Goal: Information Seeking & Learning: Learn about a topic

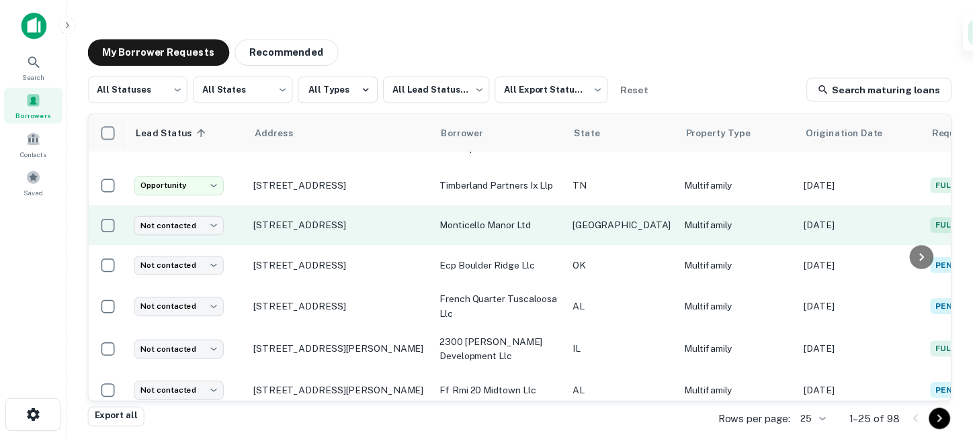
scroll to position [697, 0]
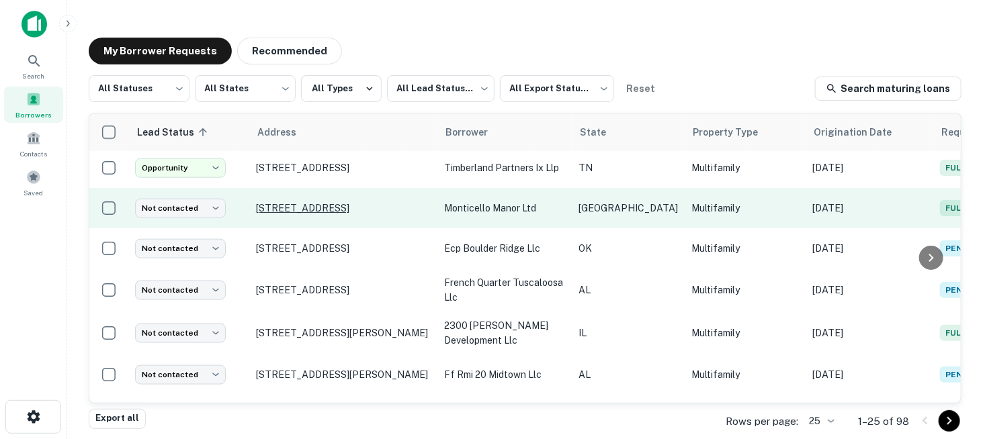
click at [287, 205] on p "5518 Culebra Rd San Antonio, TX 78228" at bounding box center [343, 208] width 175 height 12
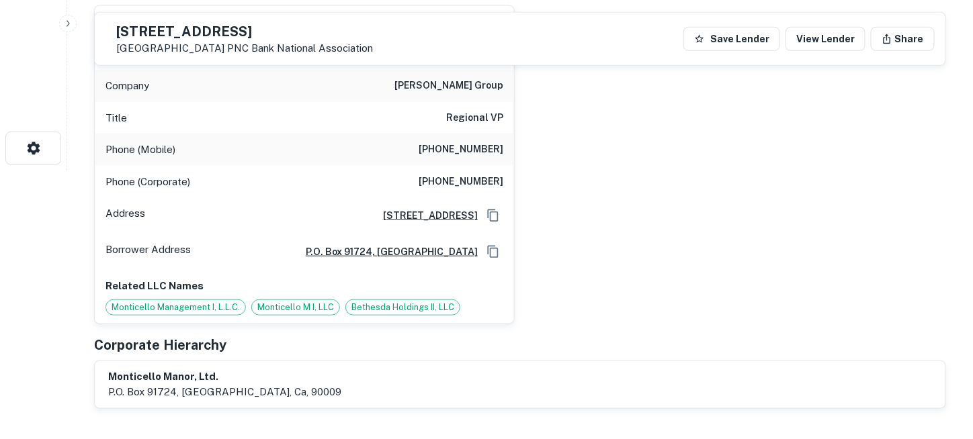
scroll to position [67, 0]
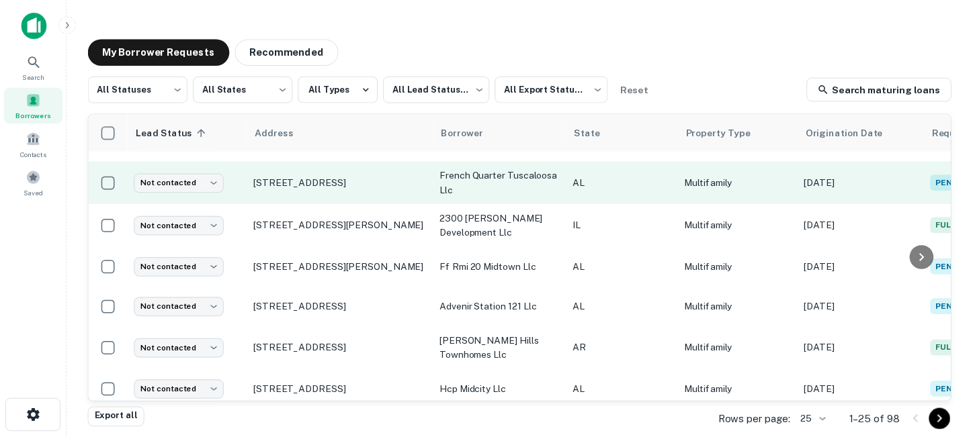
scroll to position [822, 0]
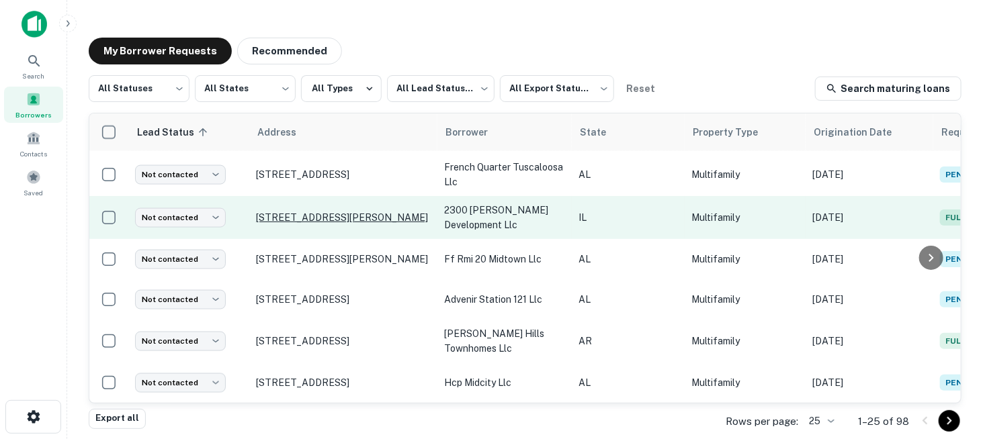
click at [316, 212] on p "2319 N Clark St Chicago, IL 60614" at bounding box center [343, 218] width 175 height 12
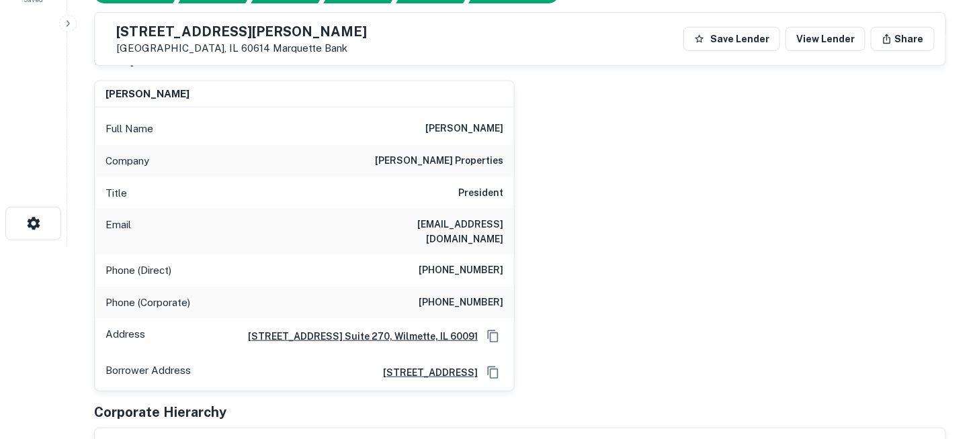
scroll to position [62, 0]
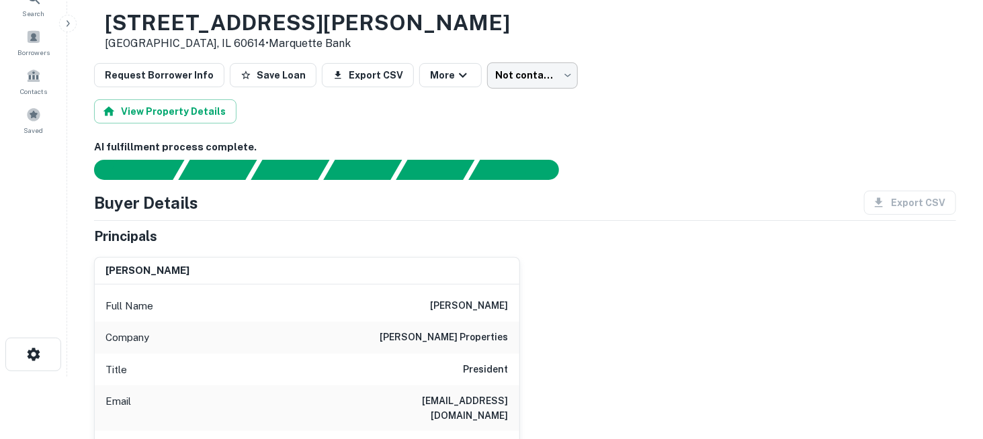
click at [511, 83] on body "Search Borrowers Contacts Saved Back to borrower requests Loan Details 2319 N C…" at bounding box center [491, 157] width 983 height 439
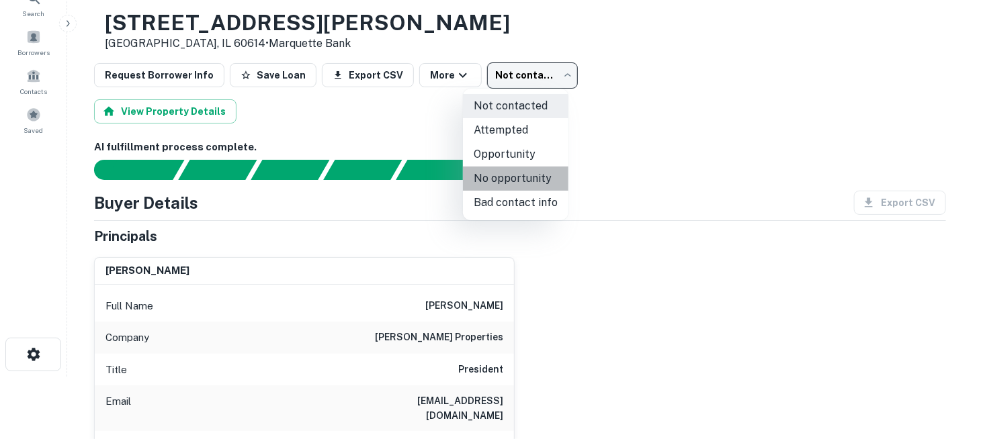
click at [526, 183] on li "No opportunity" at bounding box center [515, 179] width 105 height 24
type input "**********"
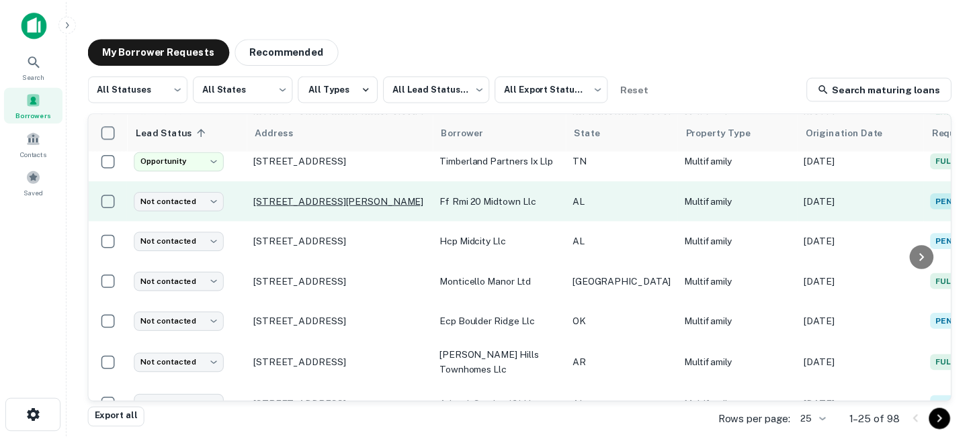
scroll to position [764, 0]
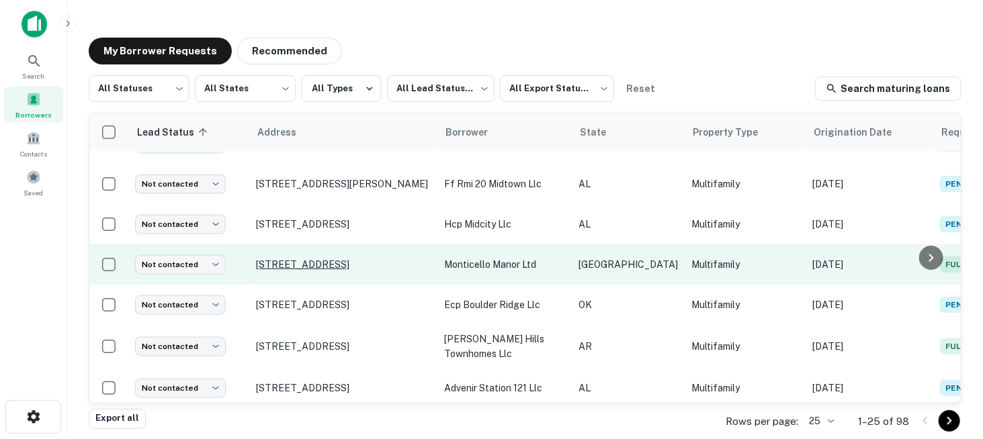
click at [317, 259] on p "5518 Culebra Rd San Antonio, TX 78228" at bounding box center [343, 265] width 175 height 12
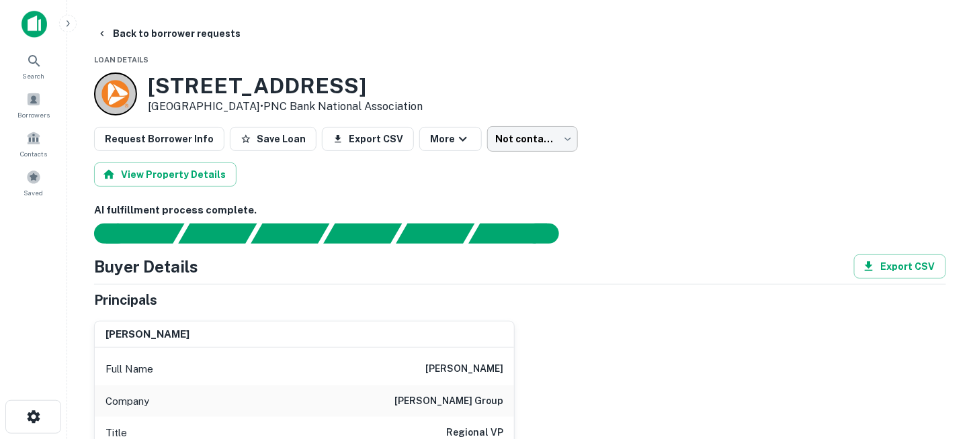
click at [511, 137] on body "Search Borrowers Contacts Saved Back to borrower requests Loan Details 5518 Cul…" at bounding box center [486, 219] width 973 height 439
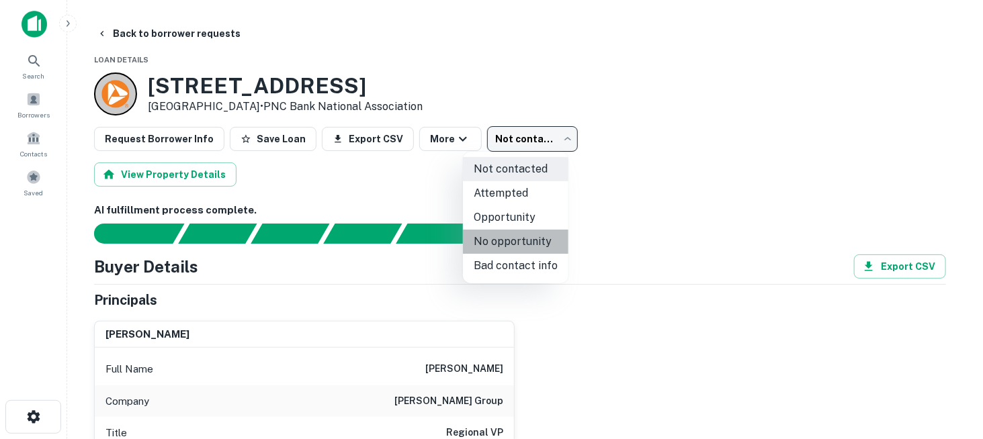
click at [520, 247] on li "No opportunity" at bounding box center [515, 242] width 105 height 24
type input "**********"
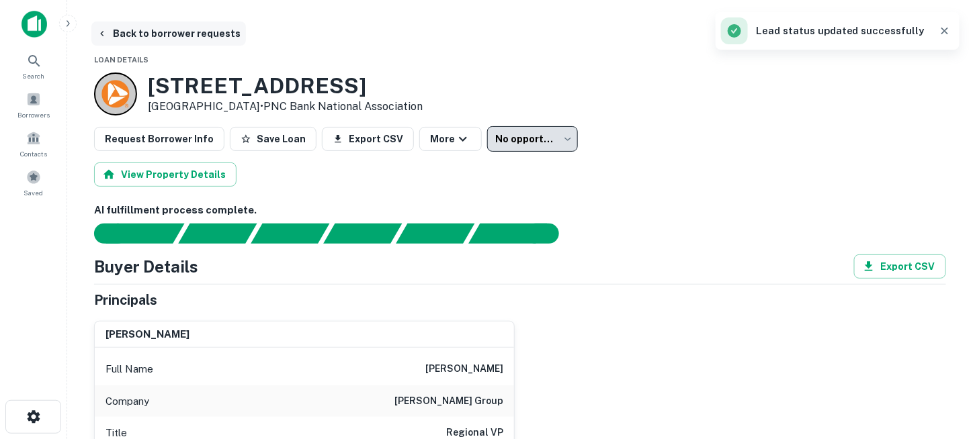
click at [125, 38] on button "Back to borrower requests" at bounding box center [168, 33] width 154 height 24
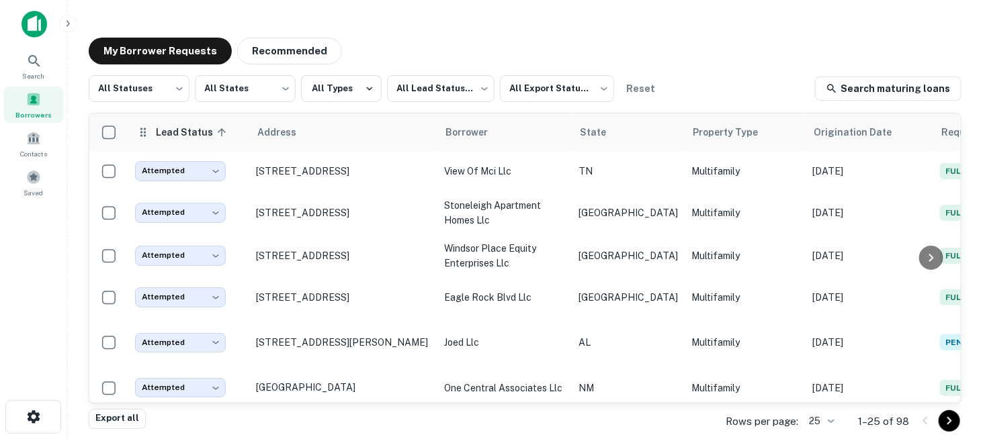
click at [196, 134] on span "Lead Status sorted ascending" at bounding box center [192, 132] width 75 height 16
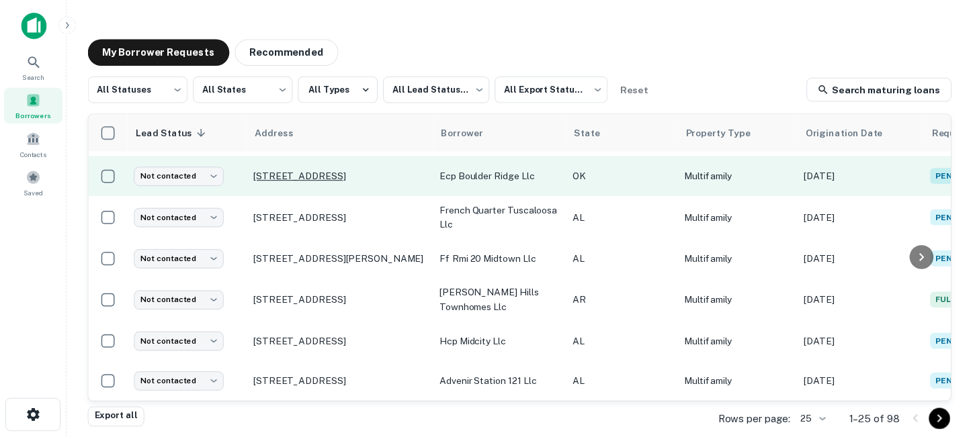
scroll to position [822, 0]
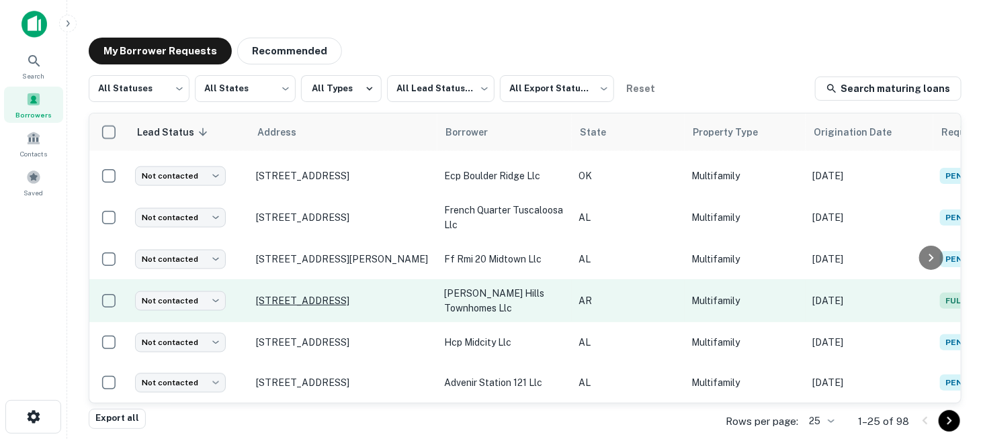
click at [292, 295] on p "4104 Sw Shadowrock Pl Bentonville, AR 72712" at bounding box center [343, 301] width 175 height 12
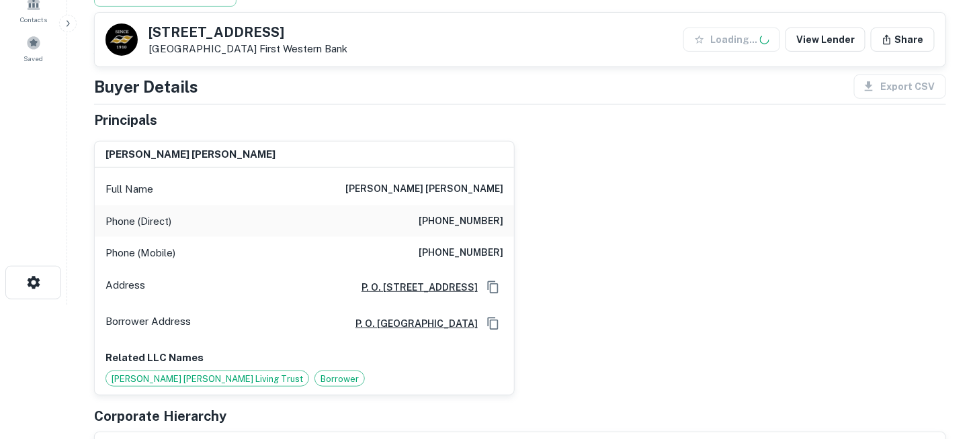
scroll to position [202, 0]
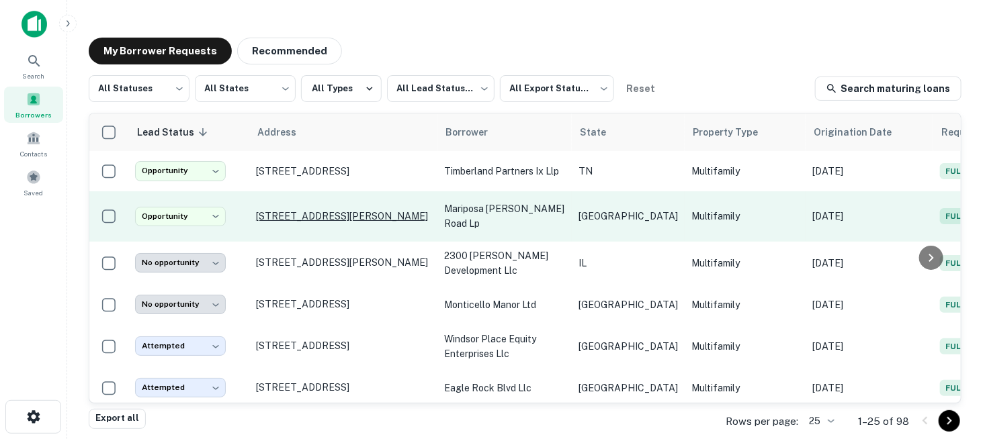
click at [297, 218] on p "1205 W Harris Rd Arlington, TX 76001" at bounding box center [343, 216] width 175 height 12
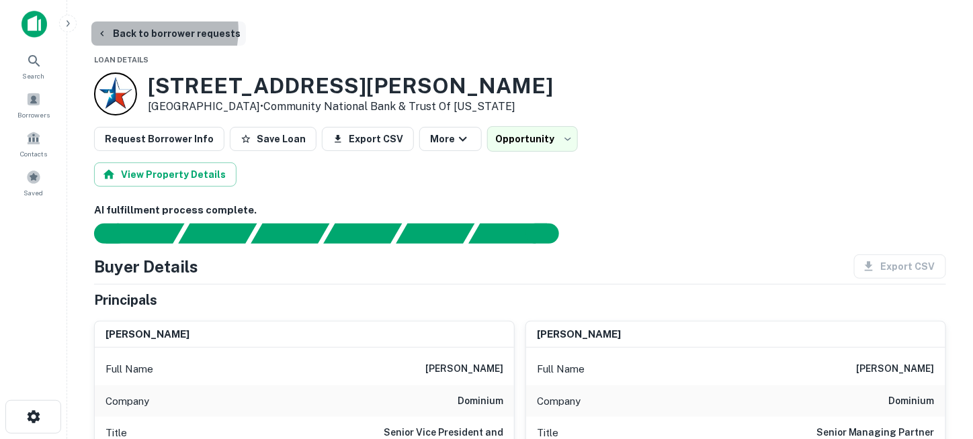
click at [146, 31] on button "Back to borrower requests" at bounding box center [168, 33] width 154 height 24
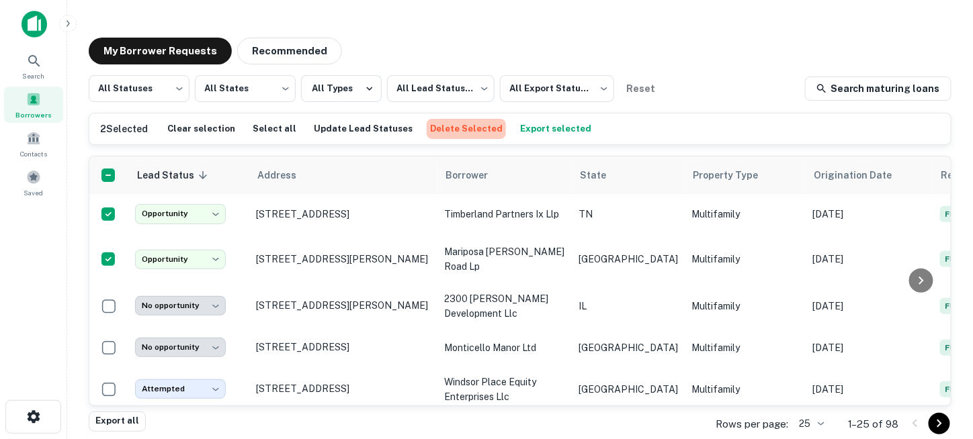
click at [455, 124] on button "Delete Selected" at bounding box center [466, 129] width 79 height 20
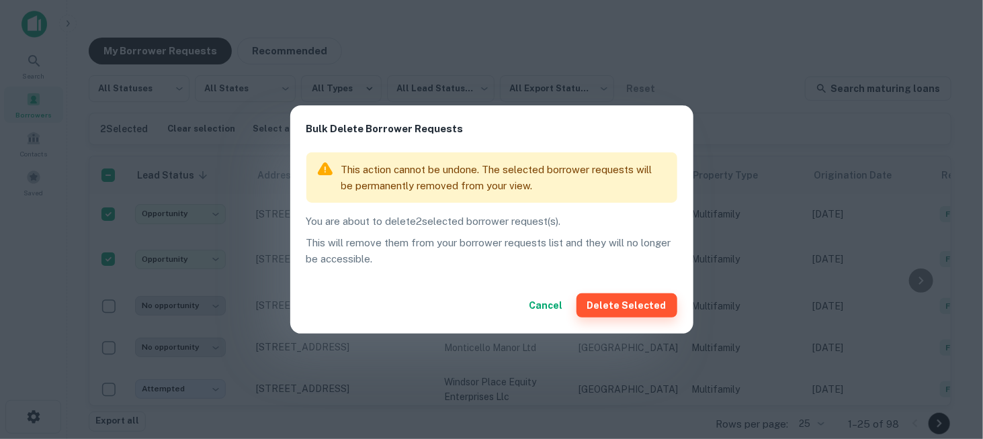
click at [639, 302] on button "Delete Selected" at bounding box center [626, 306] width 101 height 24
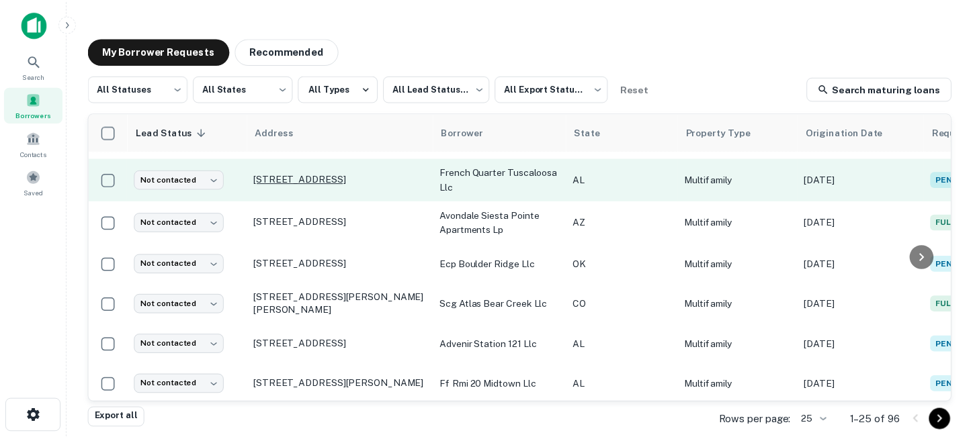
scroll to position [739, 0]
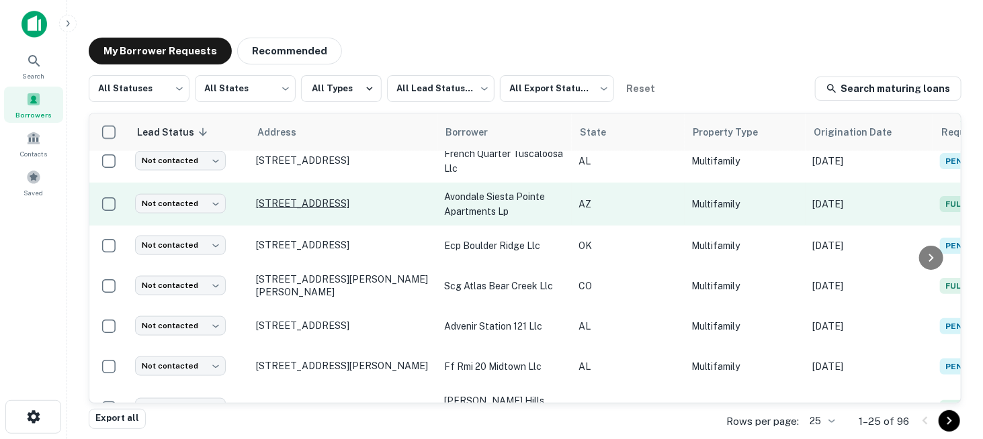
click at [310, 202] on p "12851 W Buckeye Rd Avondale, AZ 85323" at bounding box center [343, 203] width 175 height 12
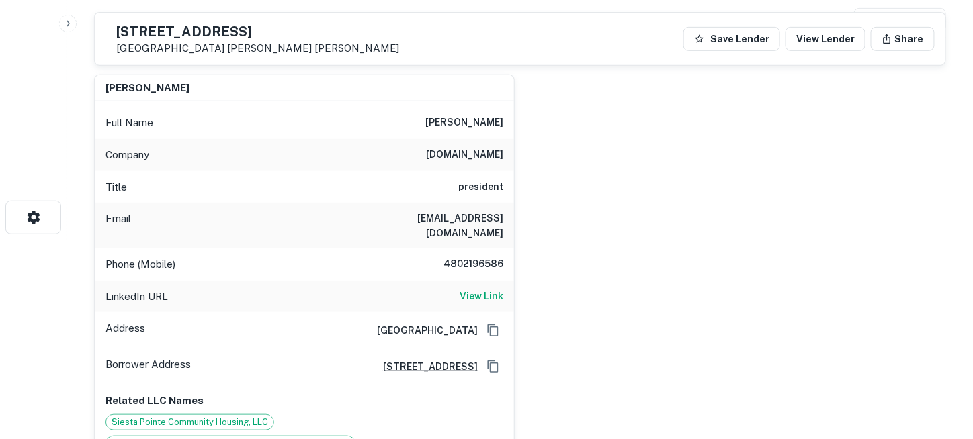
scroll to position [202, 0]
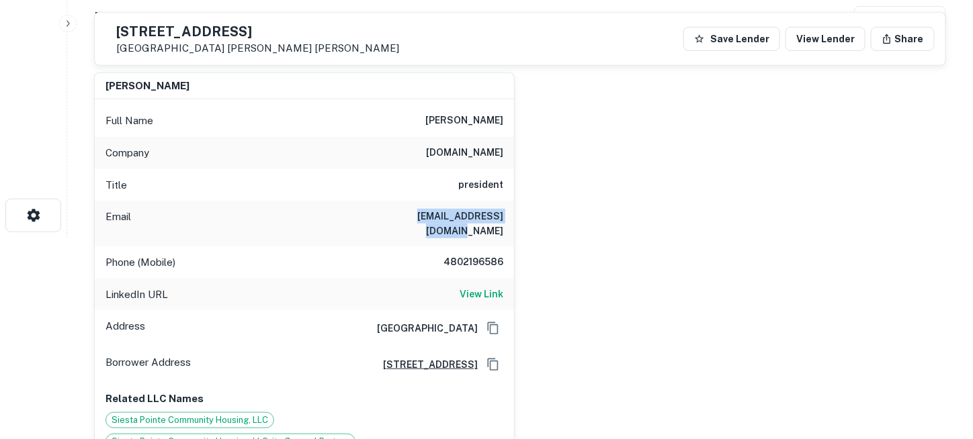
drag, startPoint x: 390, startPoint y: 215, endPoint x: 500, endPoint y: 214, distance: 110.2
click at [500, 214] on div "Email mbreen@atlanticdev.com" at bounding box center [304, 224] width 419 height 46
copy h6 "mbreen@atlanticdev.com"
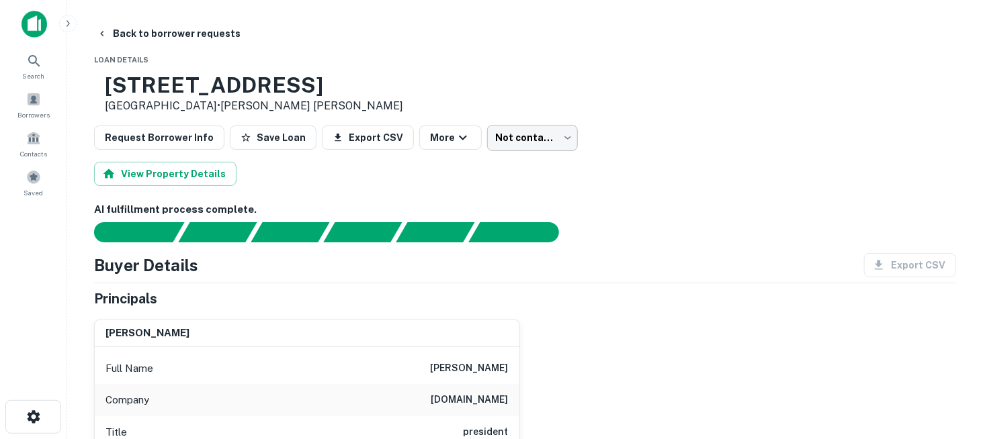
click at [515, 142] on body "Search Borrowers Contacts Saved Back to borrower requests Loan Details 12851 W …" at bounding box center [491, 219] width 983 height 439
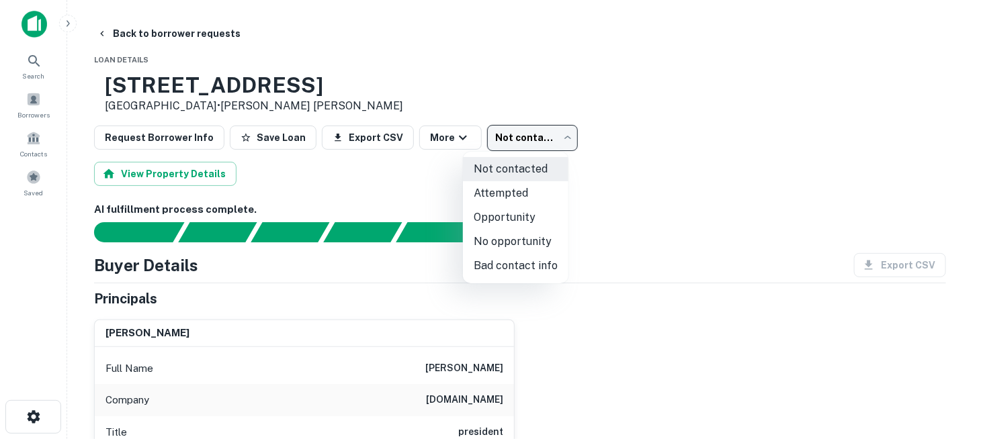
click at [516, 190] on li "Attempted" at bounding box center [515, 193] width 105 height 24
type input "*********"
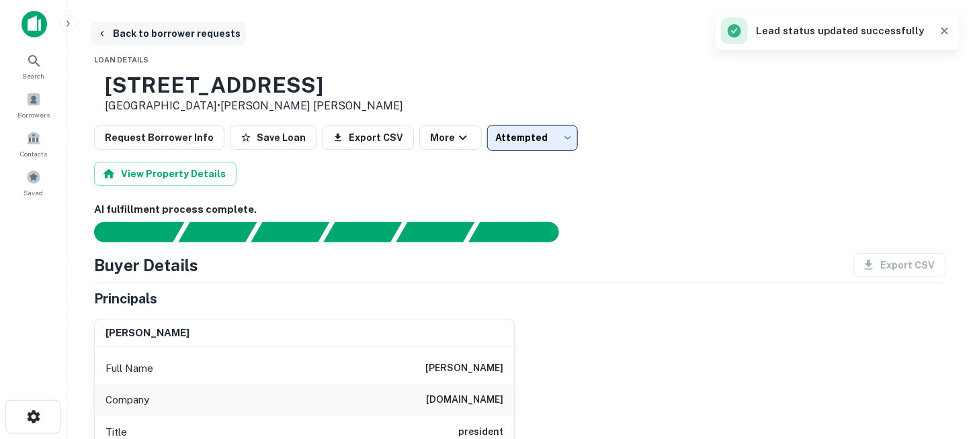
click at [148, 32] on button "Back to borrower requests" at bounding box center [168, 33] width 154 height 24
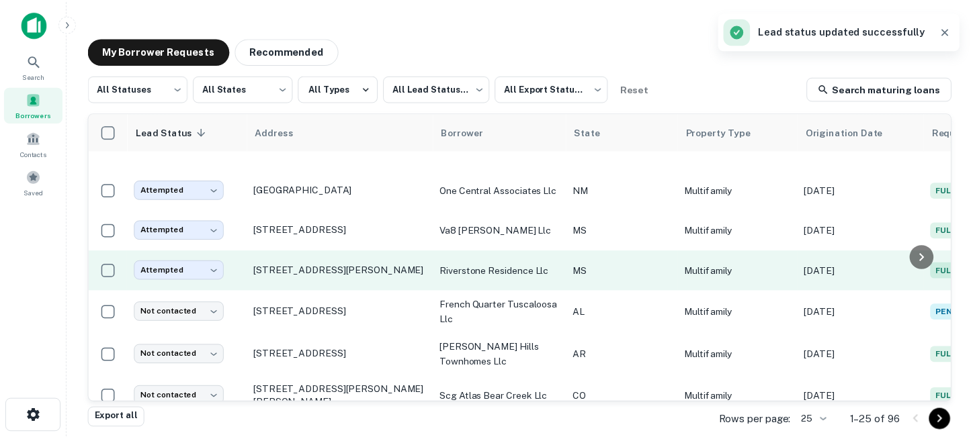
scroll to position [697, 0]
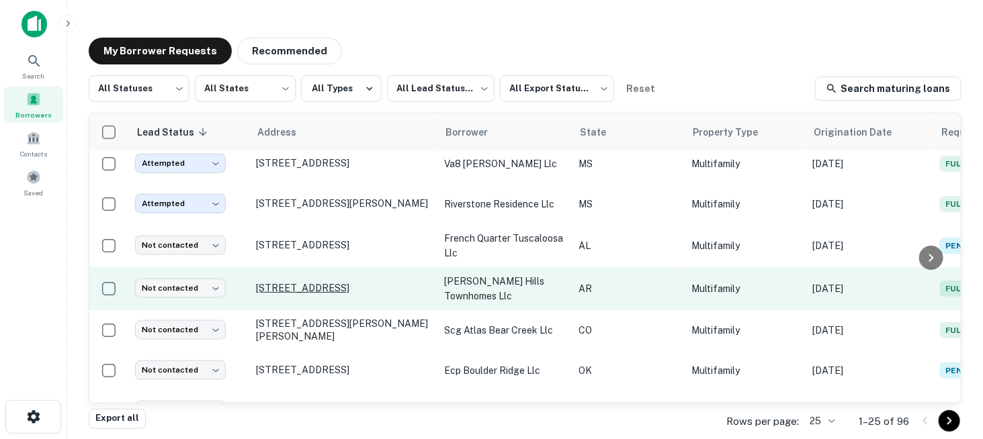
click at [367, 283] on p "4104 Sw Shadowrock Pl Bentonville, AR 72712" at bounding box center [343, 288] width 175 height 12
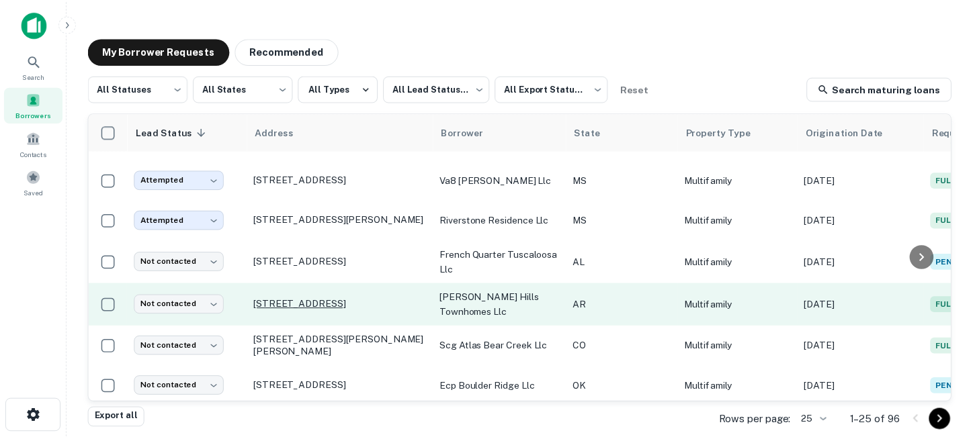
scroll to position [748, 0]
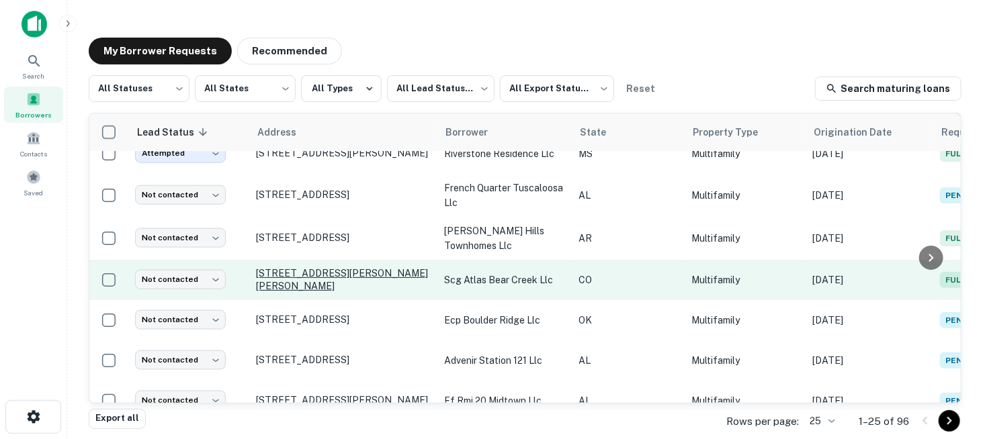
click at [378, 279] on p "2653 S Moore Dr Lakewood, CO 80227" at bounding box center [343, 279] width 175 height 24
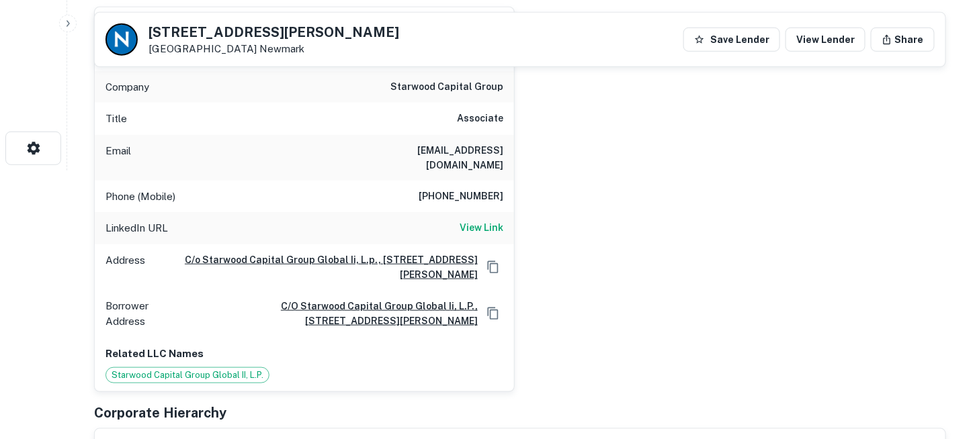
scroll to position [67, 0]
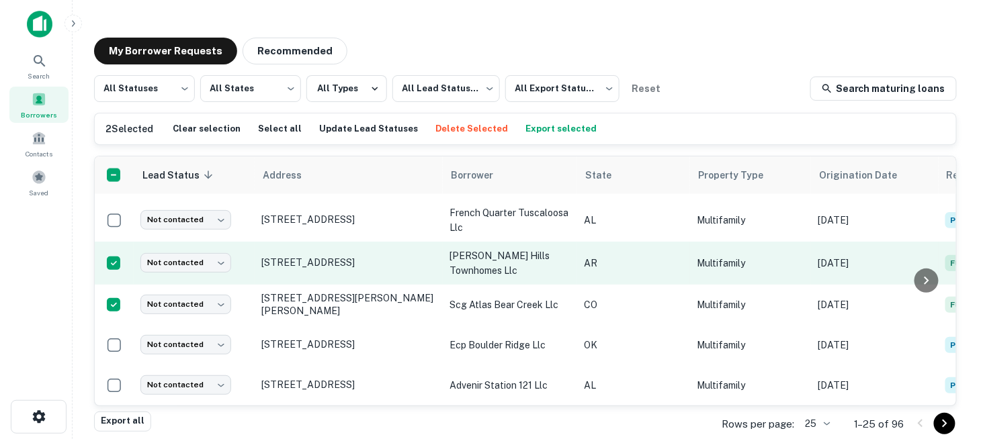
scroll to position [748, 0]
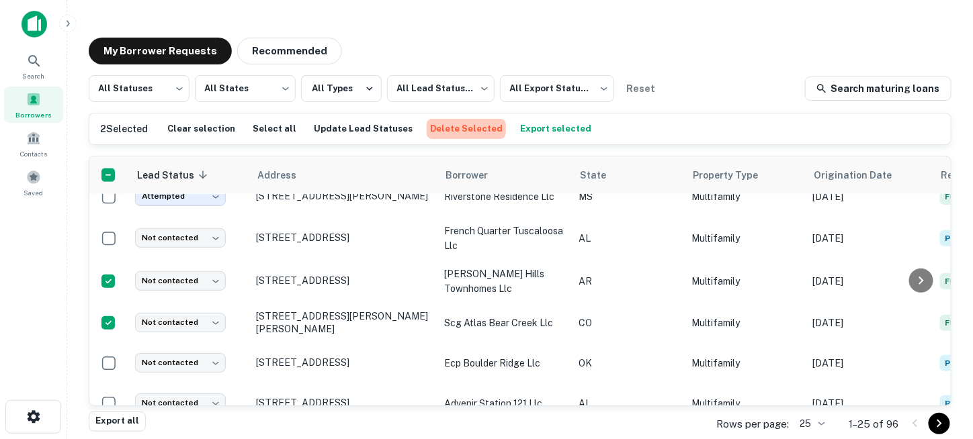
click at [472, 129] on button "Delete Selected" at bounding box center [466, 129] width 79 height 20
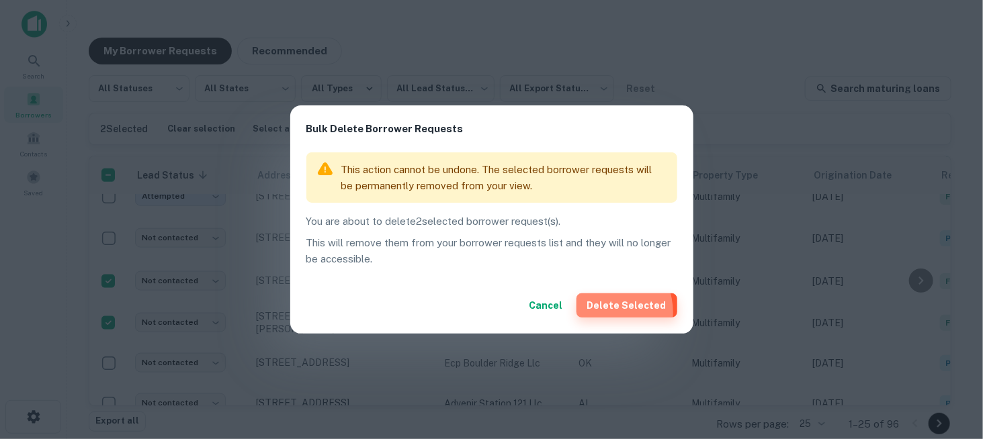
click at [610, 312] on button "Delete Selected" at bounding box center [626, 306] width 101 height 24
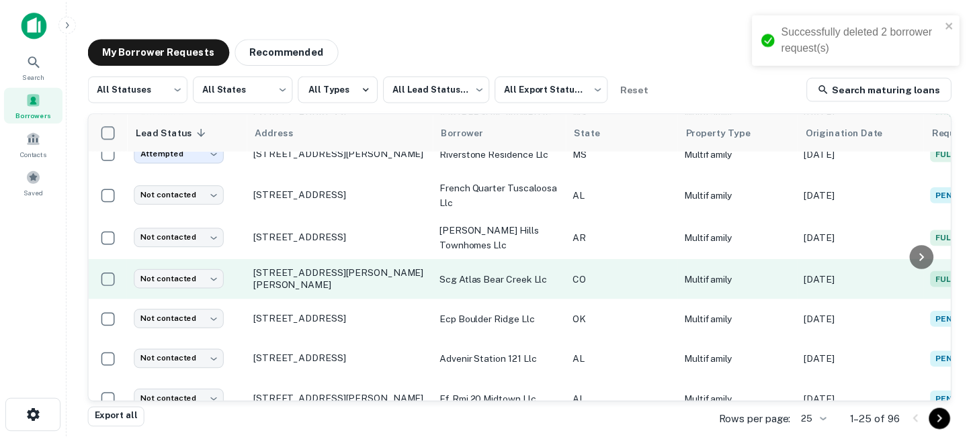
scroll to position [396, 0]
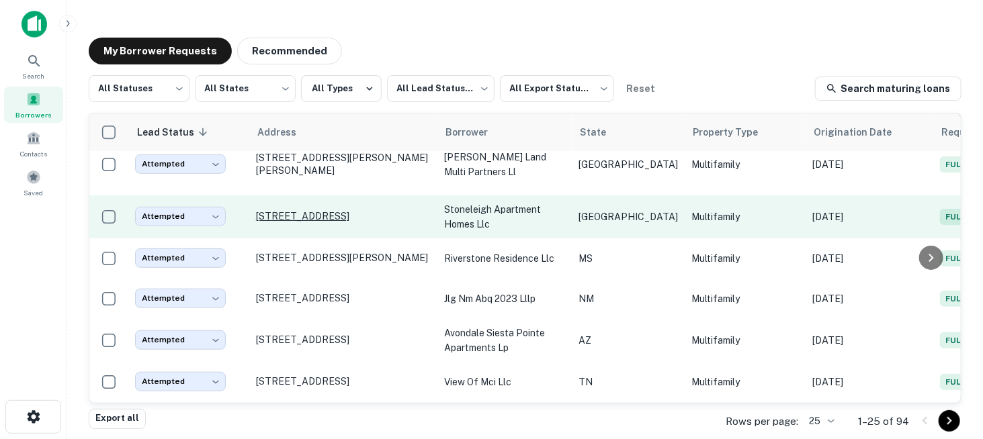
click at [365, 214] on p "905 N Loop 499 Harlingen, TX 78550" at bounding box center [343, 216] width 175 height 12
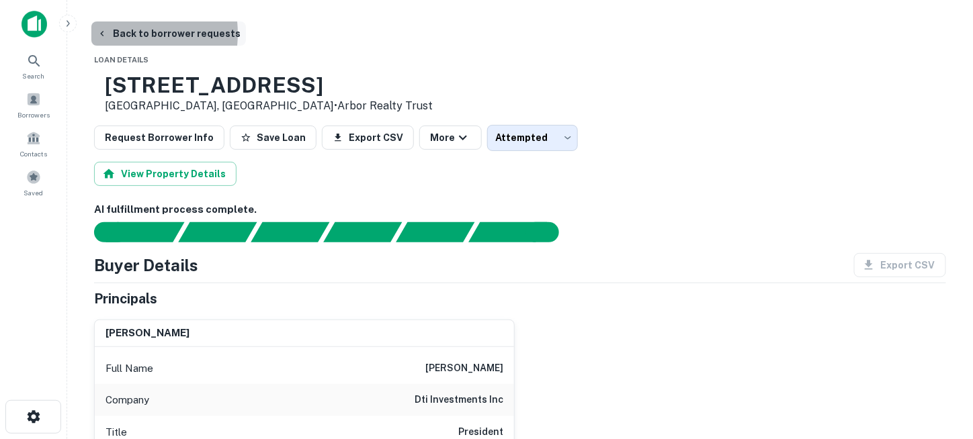
click at [110, 34] on button "Back to borrower requests" at bounding box center [168, 33] width 154 height 24
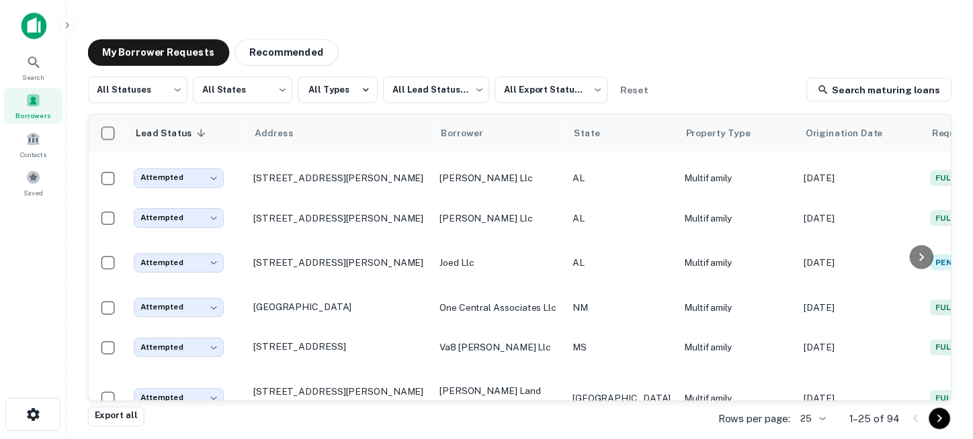
scroll to position [28, 0]
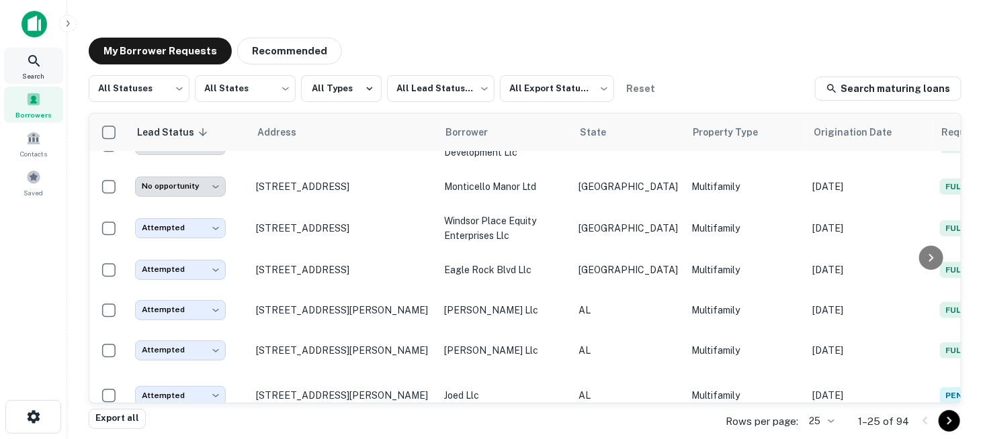
click at [38, 68] on icon at bounding box center [34, 61] width 16 height 16
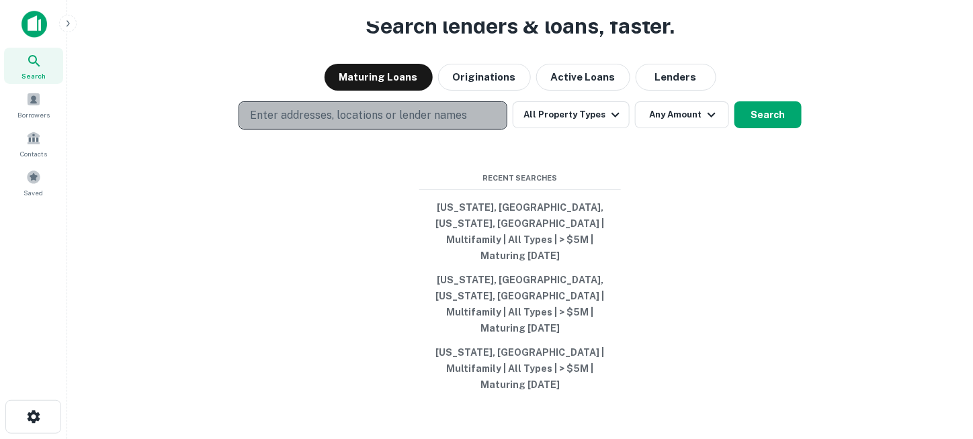
click at [417, 124] on p "Enter addresses, locations or lender names" at bounding box center [358, 115] width 217 height 16
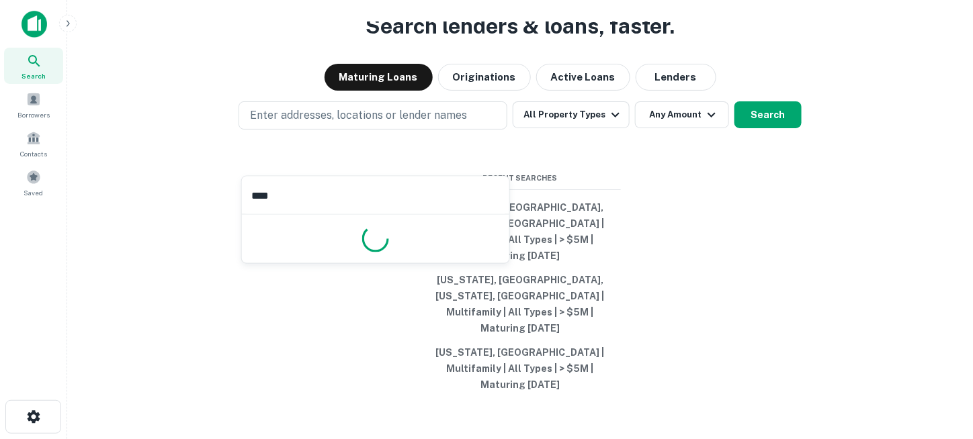
type input "*****"
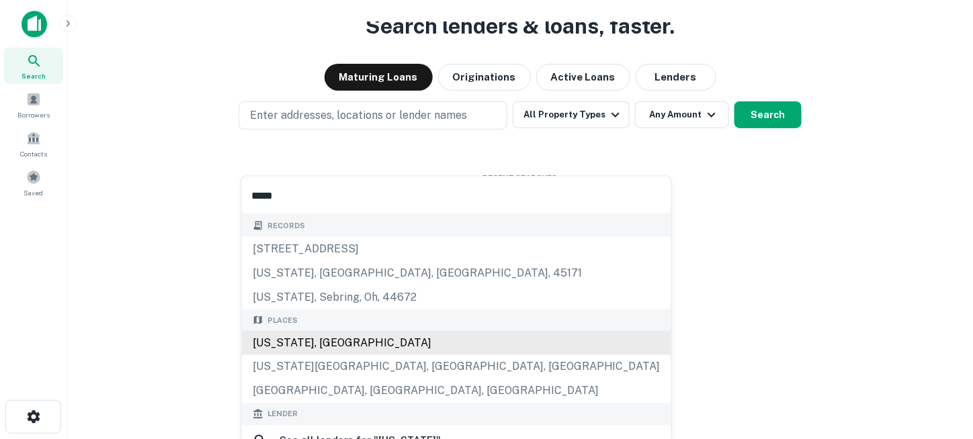
click at [337, 342] on div "Texas, USA" at bounding box center [456, 343] width 429 height 24
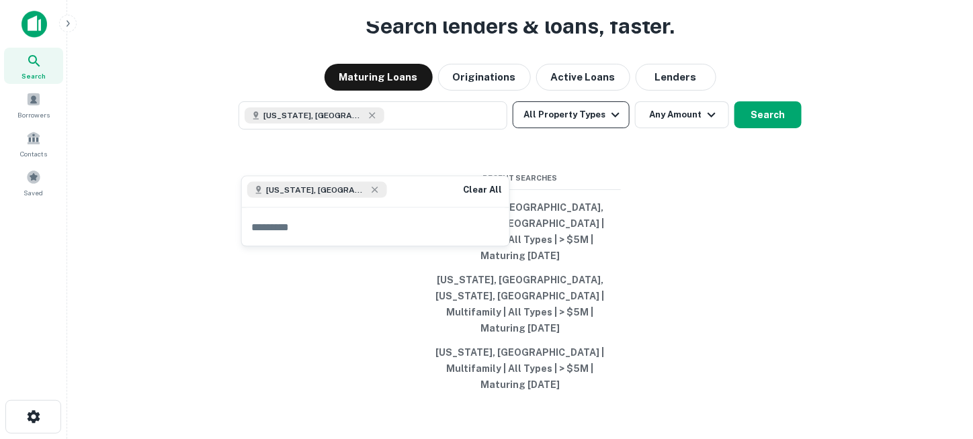
click at [577, 128] on button "All Property Types" at bounding box center [571, 114] width 117 height 27
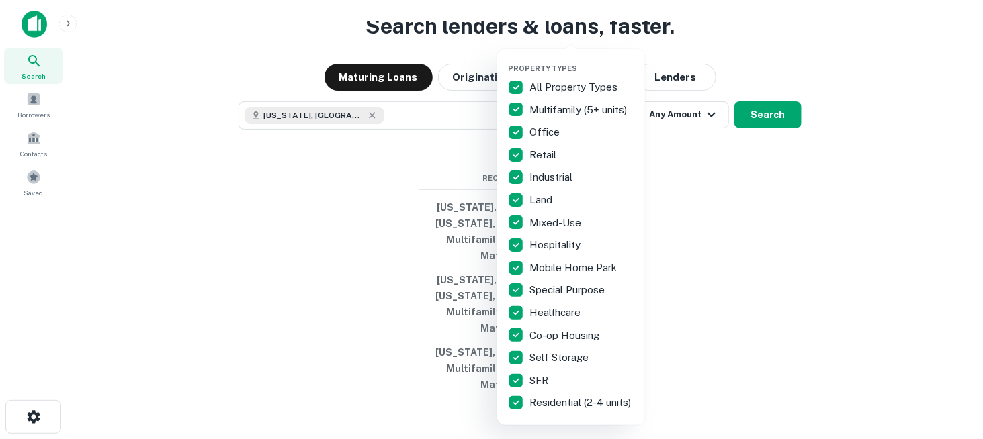
click at [551, 93] on p "All Property Types" at bounding box center [574, 87] width 91 height 16
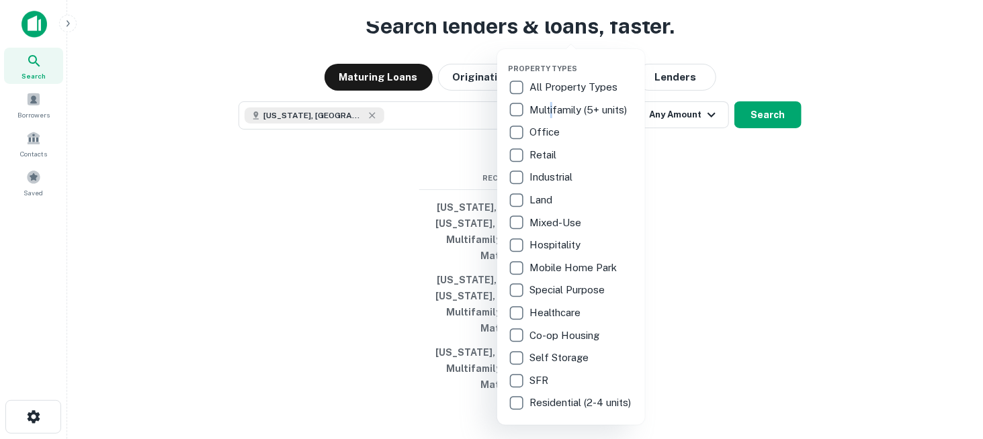
click at [552, 114] on p "Multifamily (5+ units)" at bounding box center [579, 110] width 100 height 16
click at [739, 217] on div at bounding box center [491, 219] width 983 height 439
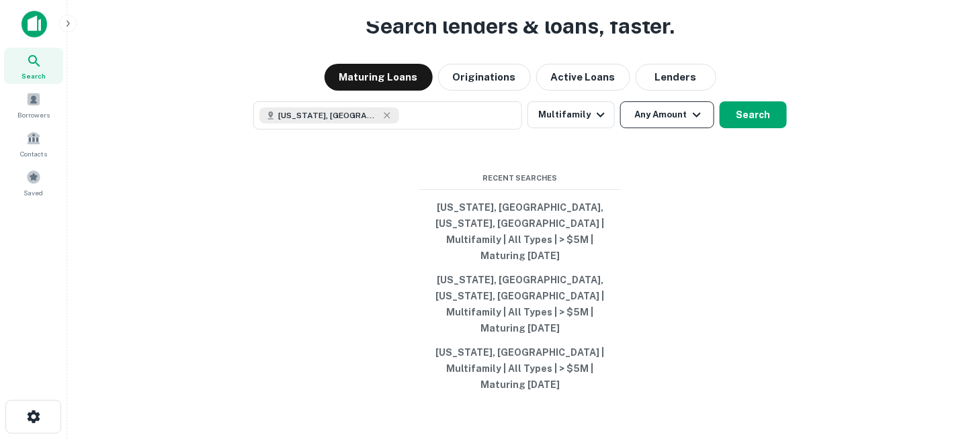
click at [648, 128] on button "Any Amount" at bounding box center [667, 114] width 94 height 27
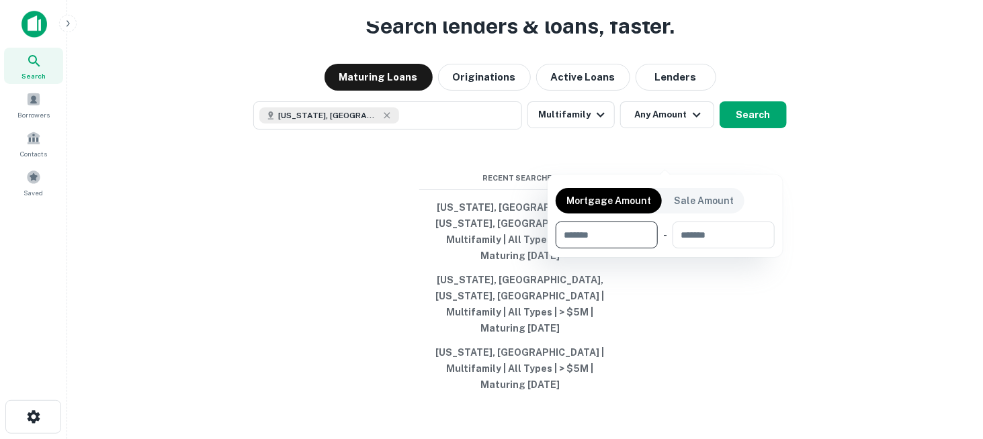
click at [613, 228] on input "number" at bounding box center [602, 235] width 93 height 27
type input "*"
type input "*******"
click at [751, 267] on div at bounding box center [491, 219] width 983 height 439
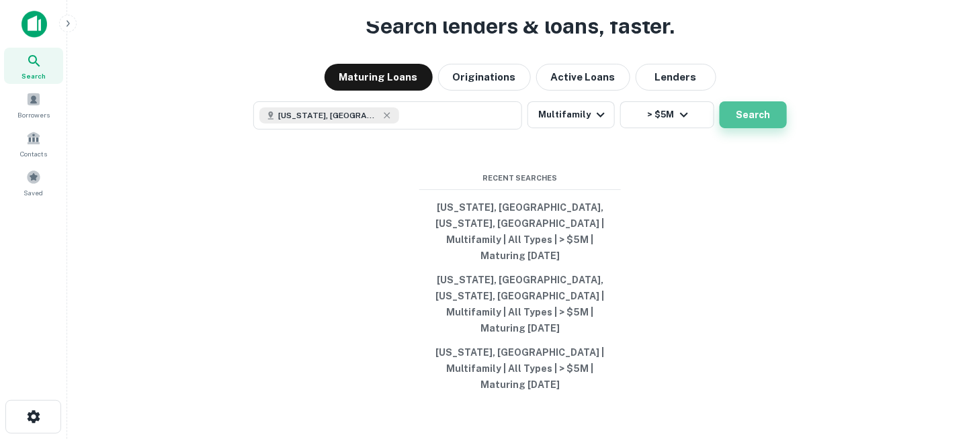
click at [750, 128] on button "Search" at bounding box center [752, 114] width 67 height 27
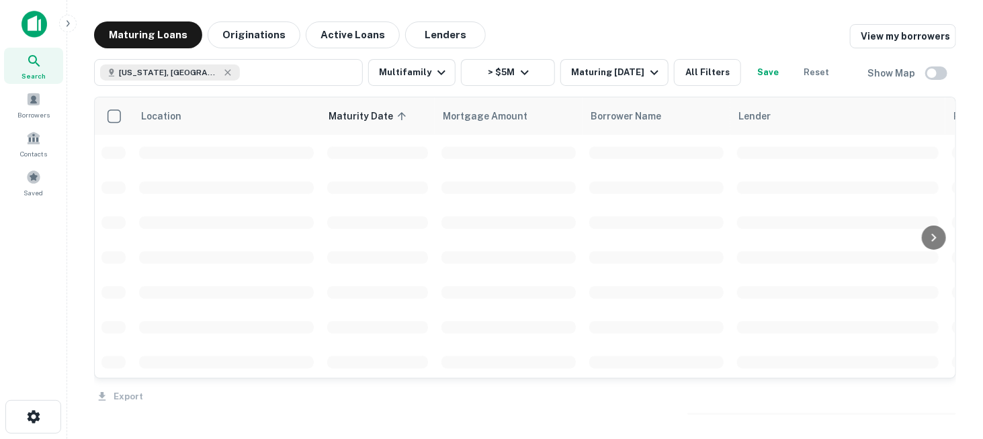
scroll to position [28, 0]
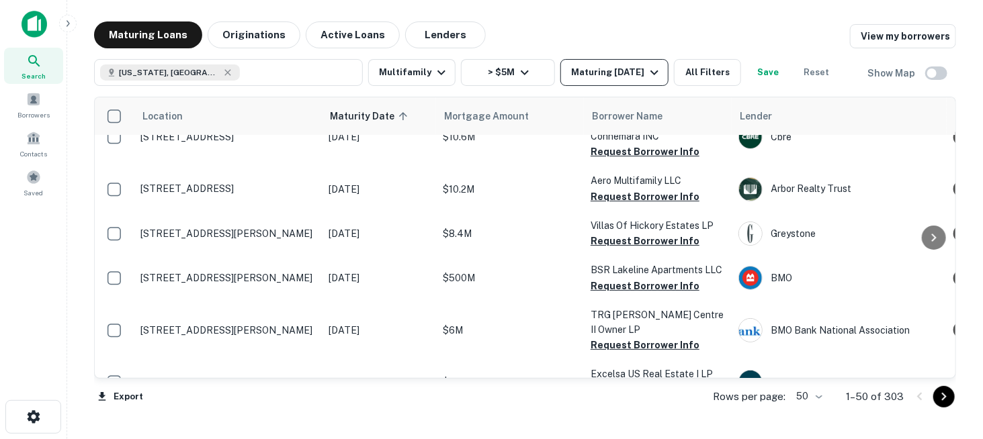
click at [625, 81] on button "Maturing In 1 Year" at bounding box center [614, 72] width 108 height 27
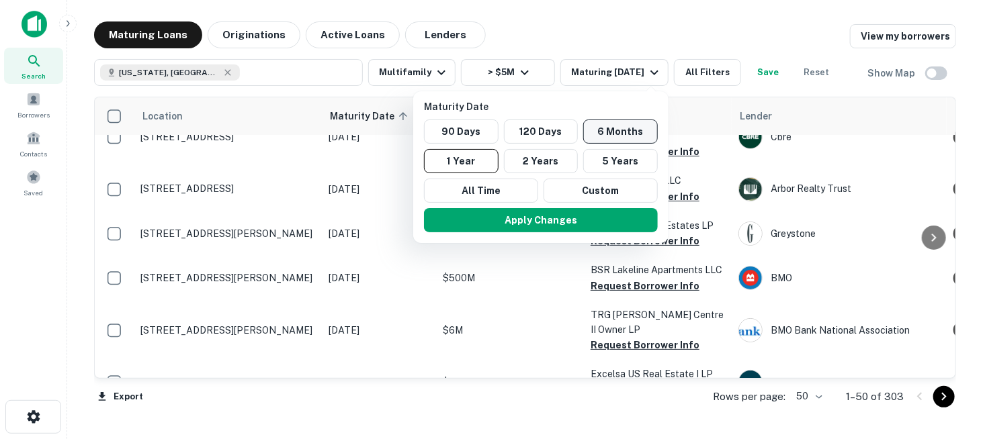
click at [611, 136] on button "6 Months" at bounding box center [620, 132] width 75 height 24
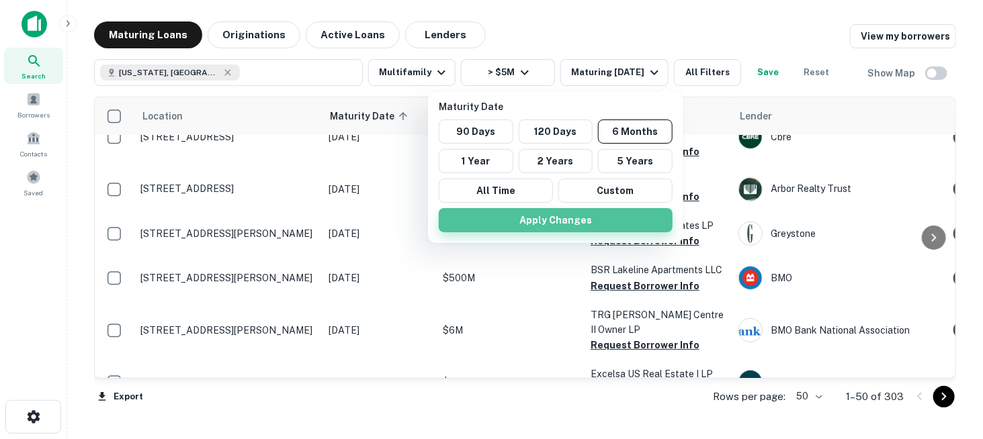
click at [591, 218] on button "Apply Changes" at bounding box center [556, 220] width 234 height 24
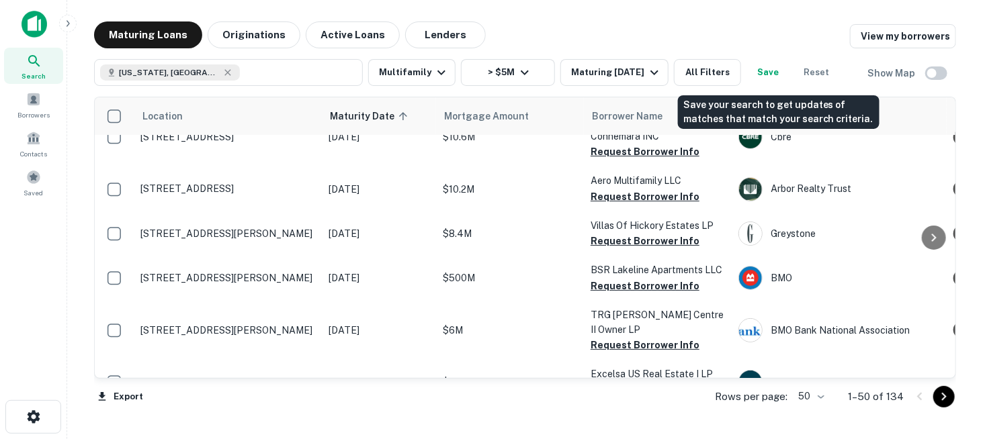
click at [783, 75] on button "Save" at bounding box center [767, 72] width 43 height 27
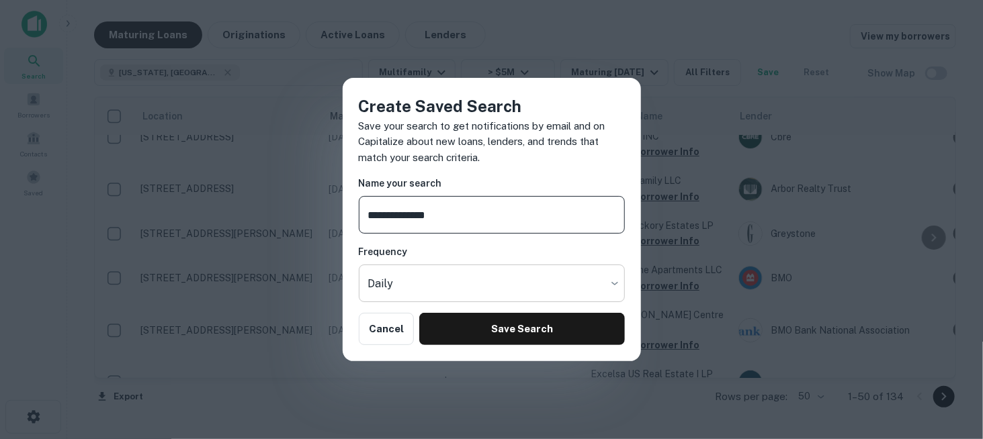
type input "**********"
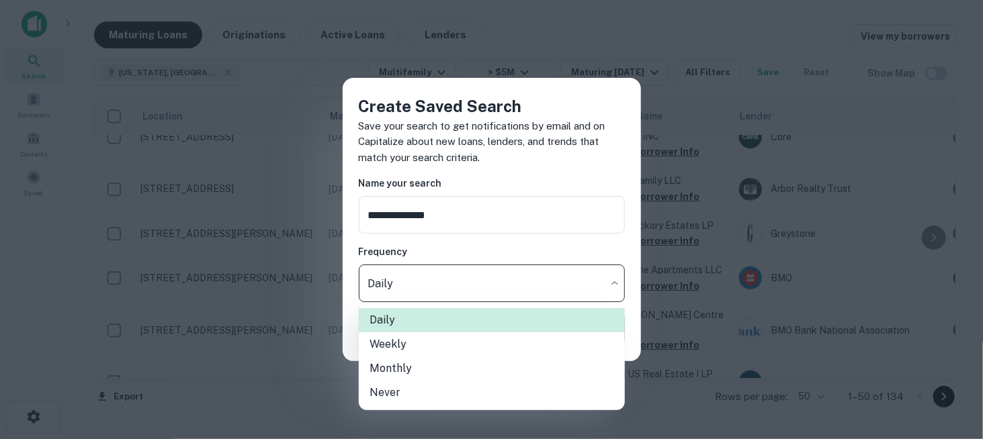
click at [460, 295] on body "Search Borrowers Contacts Saved Maturing Loans Originations Active Loans Lender…" at bounding box center [491, 219] width 983 height 439
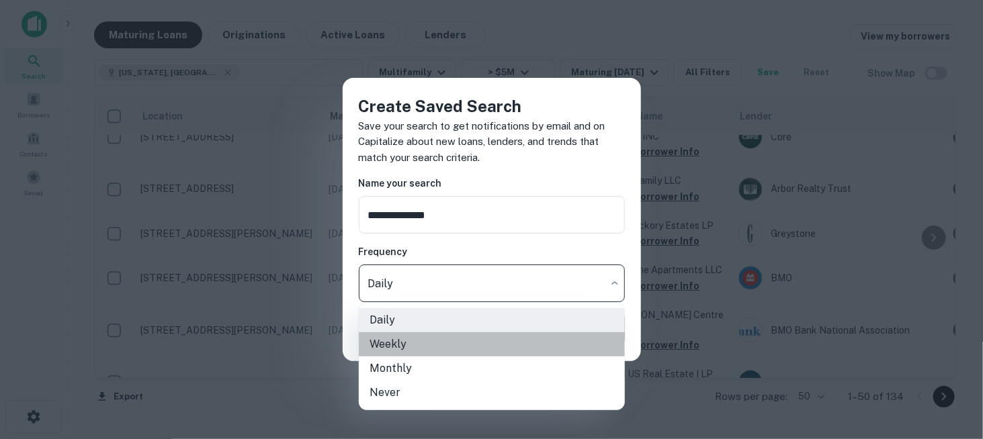
click at [435, 344] on li "Weekly" at bounding box center [492, 345] width 266 height 24
type input "******"
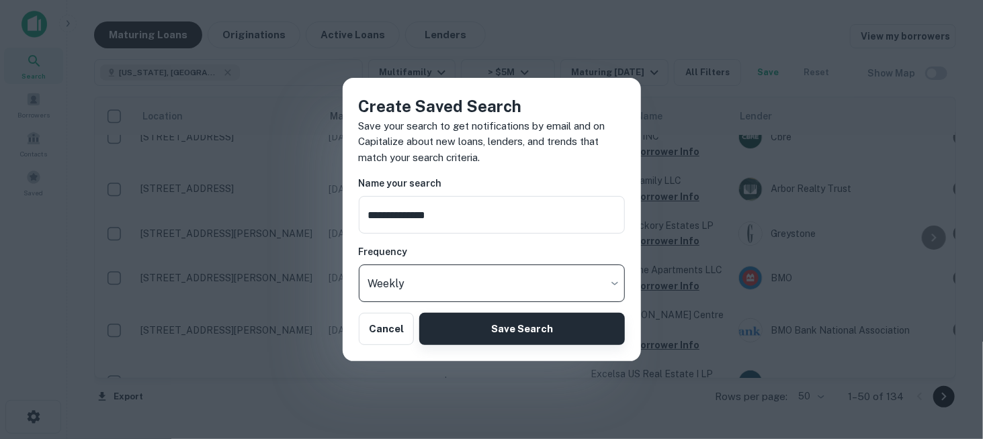
click at [504, 335] on button "Save Search" at bounding box center [521, 329] width 205 height 32
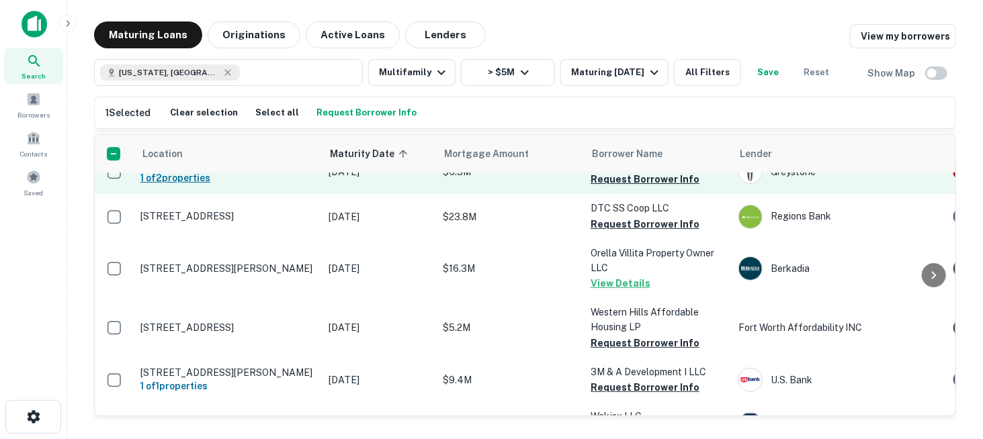
scroll to position [2106, 0]
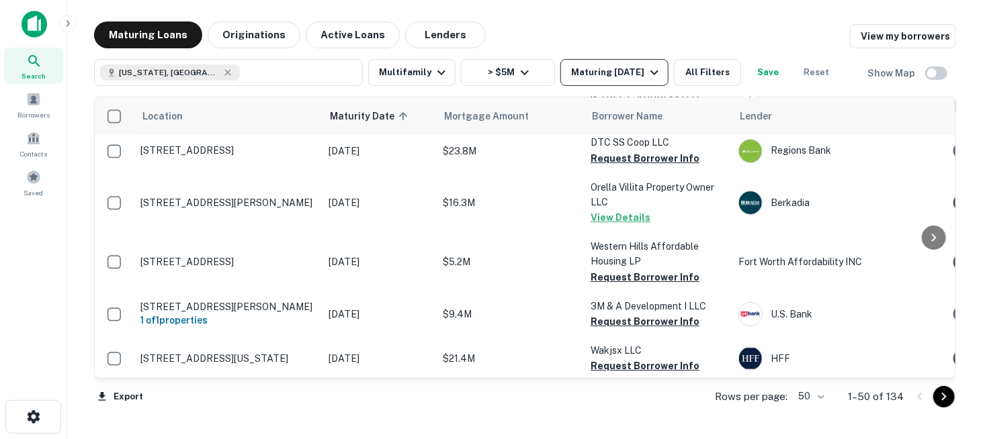
click at [641, 73] on div "Maturing In 6 Months" at bounding box center [616, 72] width 91 height 16
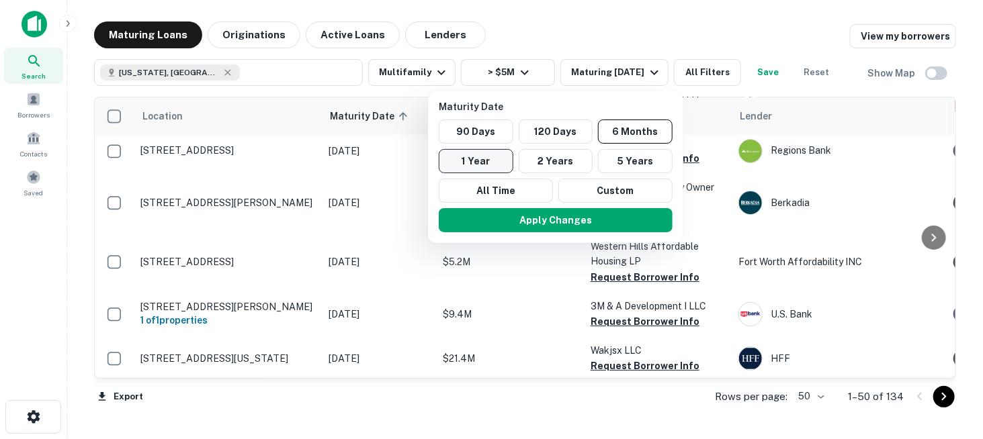
click at [477, 168] on button "1 Year" at bounding box center [476, 161] width 75 height 24
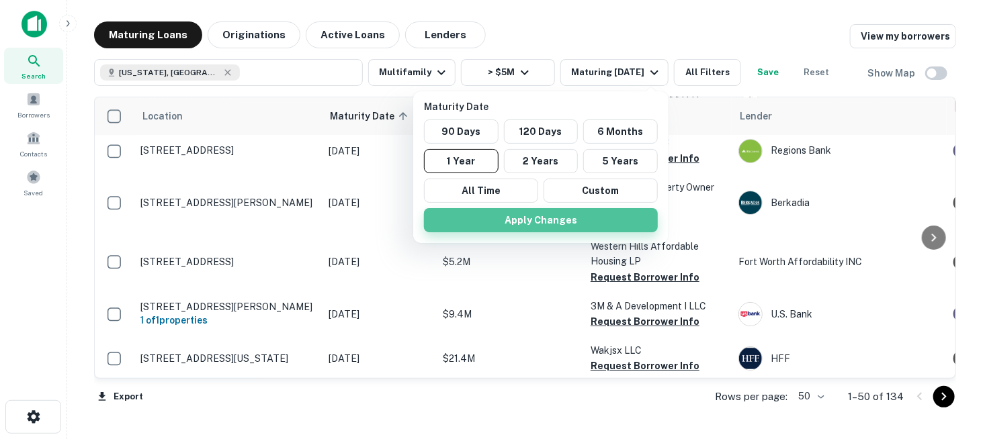
click at [493, 218] on button "Apply Changes" at bounding box center [541, 220] width 234 height 24
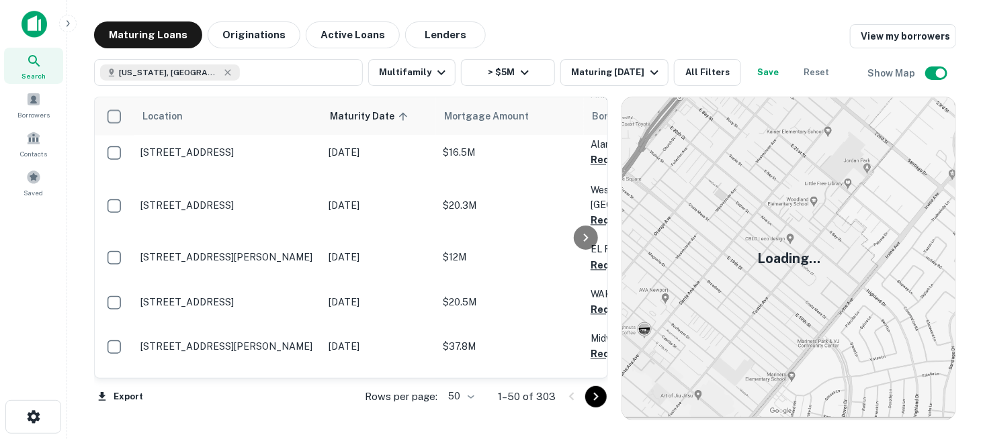
scroll to position [1299, 0]
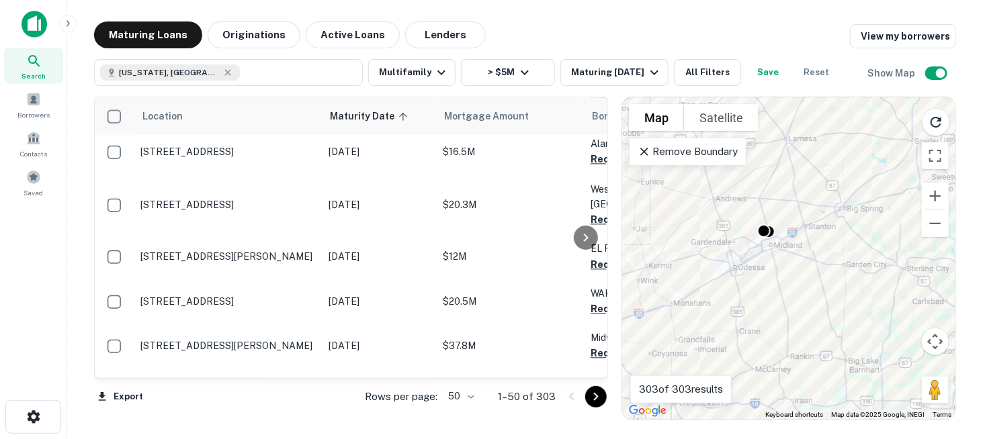
drag, startPoint x: 760, startPoint y: 250, endPoint x: 778, endPoint y: 344, distance: 95.7
click at [778, 341] on div "To activate drag with keyboard, press Alt + Enter. Once in keyboard drag state,…" at bounding box center [788, 258] width 333 height 322
drag, startPoint x: 783, startPoint y: 237, endPoint x: 794, endPoint y: 326, distance: 89.4
click at [794, 323] on div "To activate drag with keyboard, press Alt + Enter. Once in keyboard drag state,…" at bounding box center [788, 258] width 333 height 322
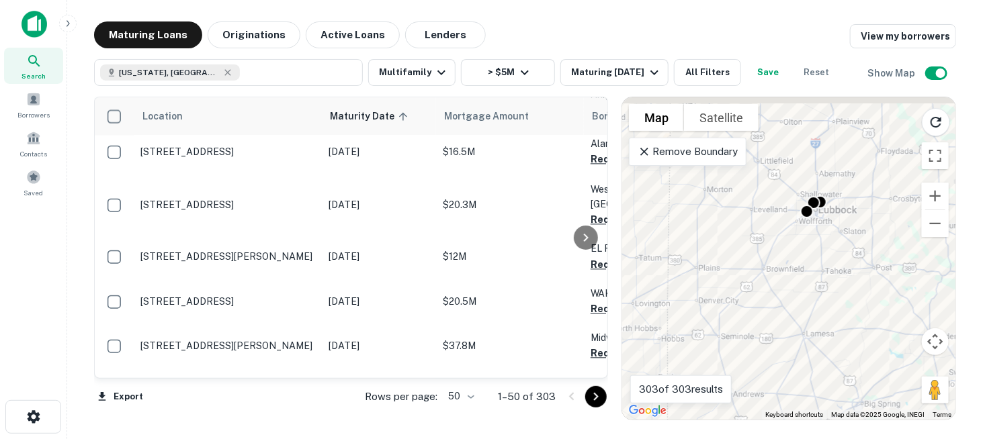
drag, startPoint x: 785, startPoint y: 239, endPoint x: 787, endPoint y: 301, distance: 61.8
click at [787, 301] on div "To activate drag with keyboard, press Alt + Enter. Once in keyboard drag state,…" at bounding box center [788, 258] width 333 height 322
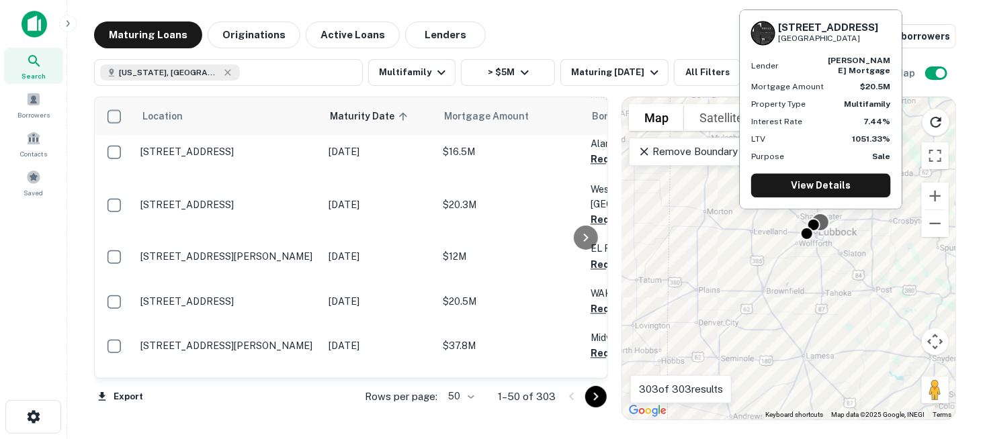
click at [827, 222] on div at bounding box center [820, 222] width 19 height 19
click at [824, 187] on link "View Details" at bounding box center [821, 185] width 140 height 24
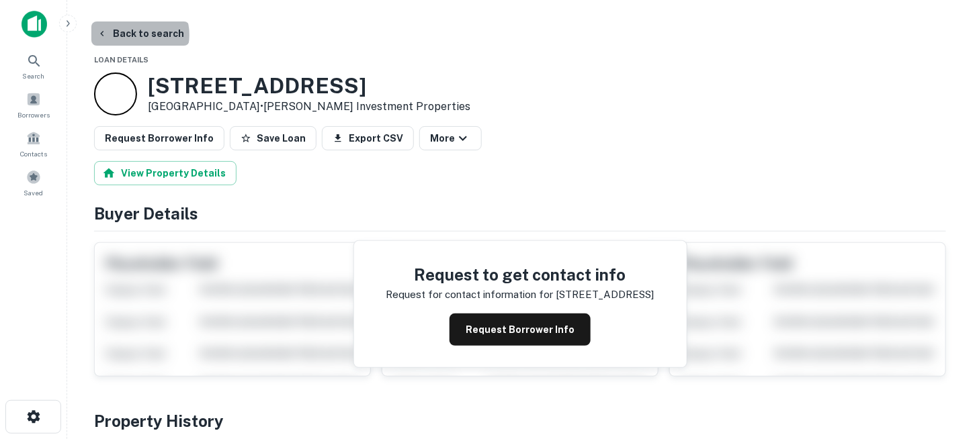
click at [139, 35] on button "Back to search" at bounding box center [140, 33] width 98 height 24
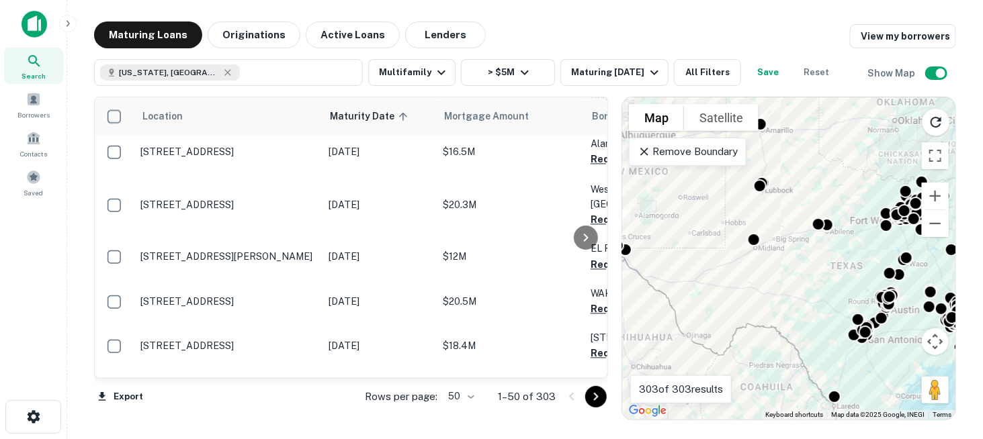
drag, startPoint x: 775, startPoint y: 200, endPoint x: 809, endPoint y: 289, distance: 95.4
click at [809, 289] on div "To activate drag with keyboard, press Alt + Enter. Once in keyboard drag state,…" at bounding box center [788, 258] width 333 height 322
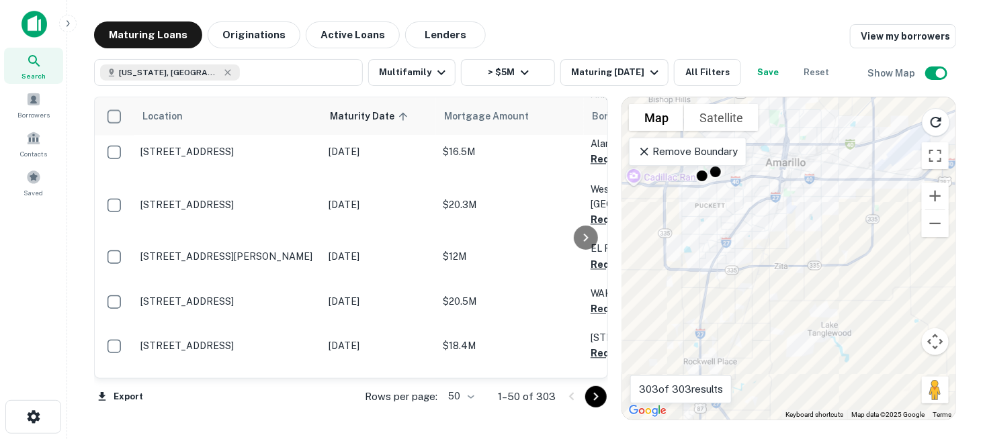
click at [828, 225] on div "To activate drag with keyboard, press Alt + Enter. Once in keyboard drag state,…" at bounding box center [788, 258] width 333 height 322
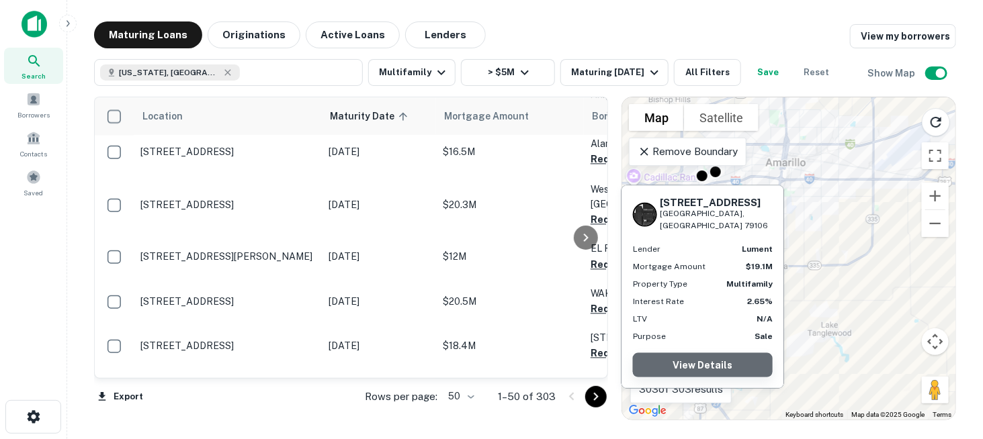
click at [742, 353] on link "View Details" at bounding box center [703, 365] width 140 height 24
